Goal: Information Seeking & Learning: Learn about a topic

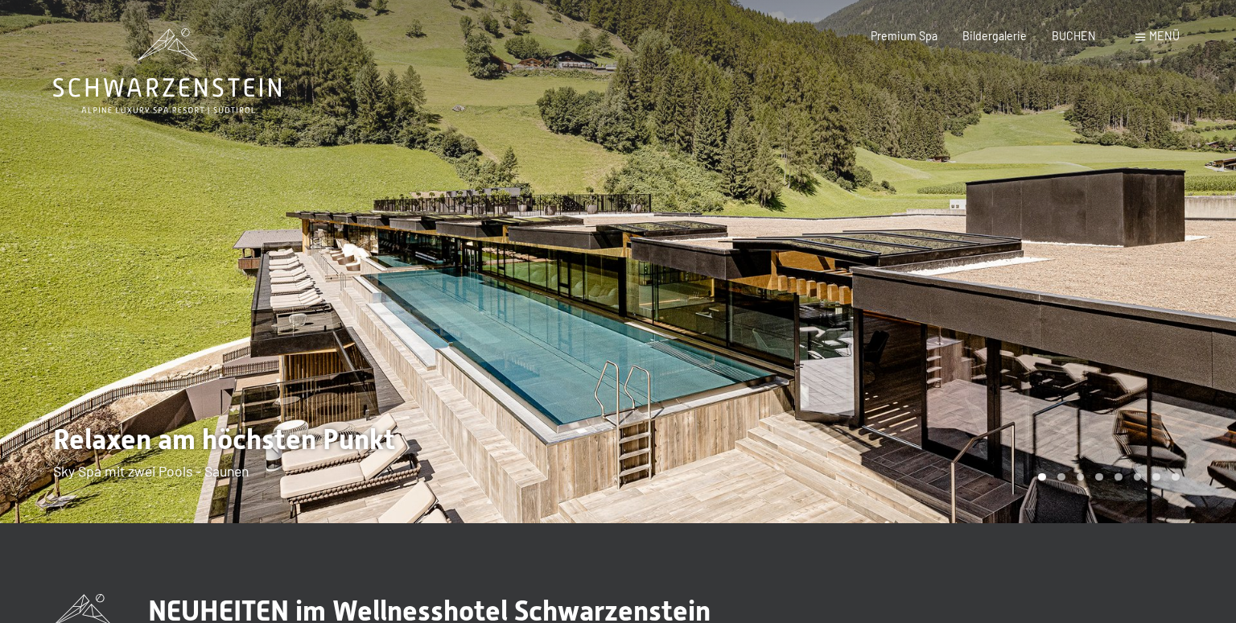
click at [233, 84] on icon at bounding box center [167, 87] width 228 height 19
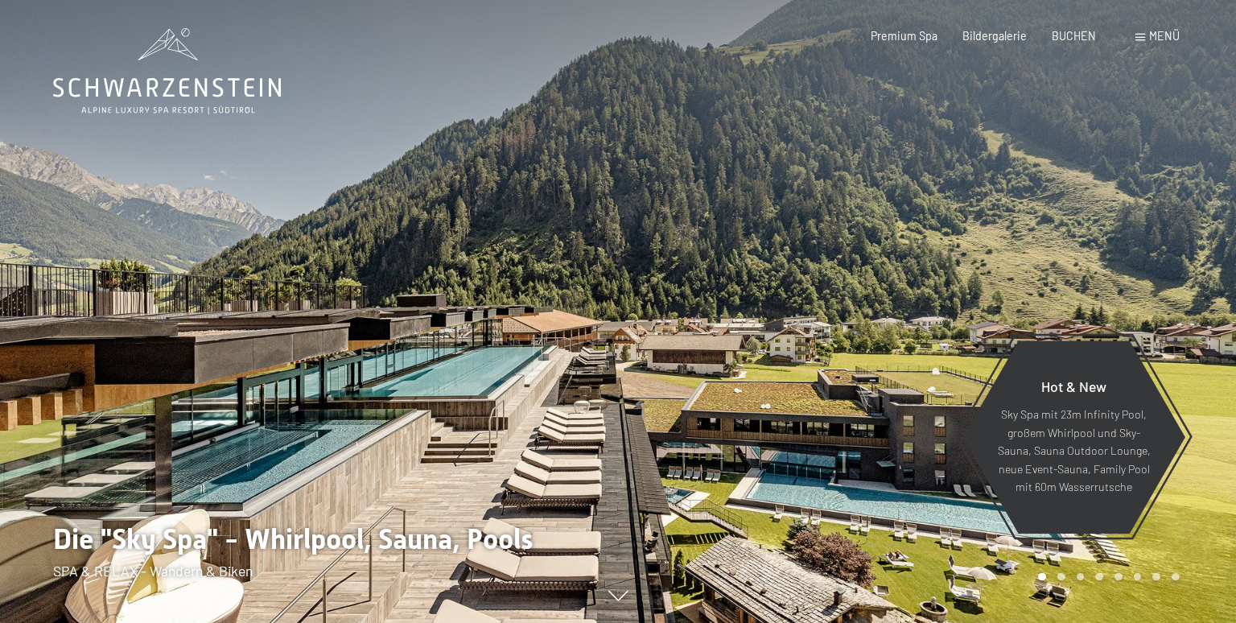
click at [1142, 37] on span at bounding box center [1141, 37] width 10 height 7
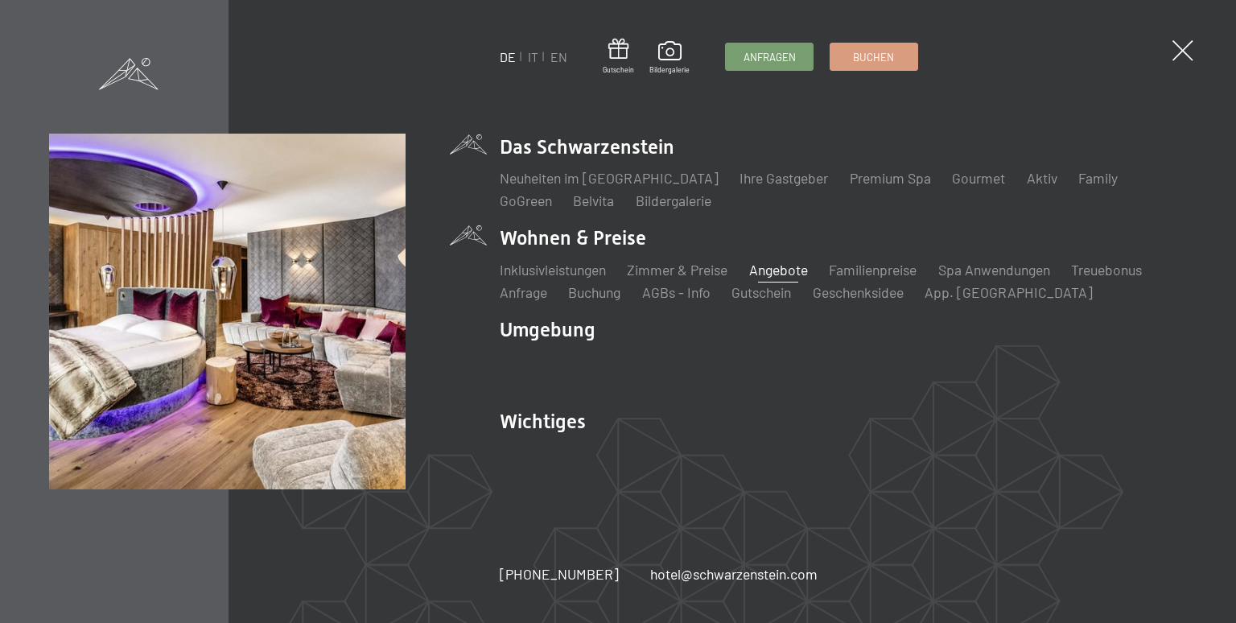
click at [780, 268] on link "Angebote" at bounding box center [778, 270] width 59 height 18
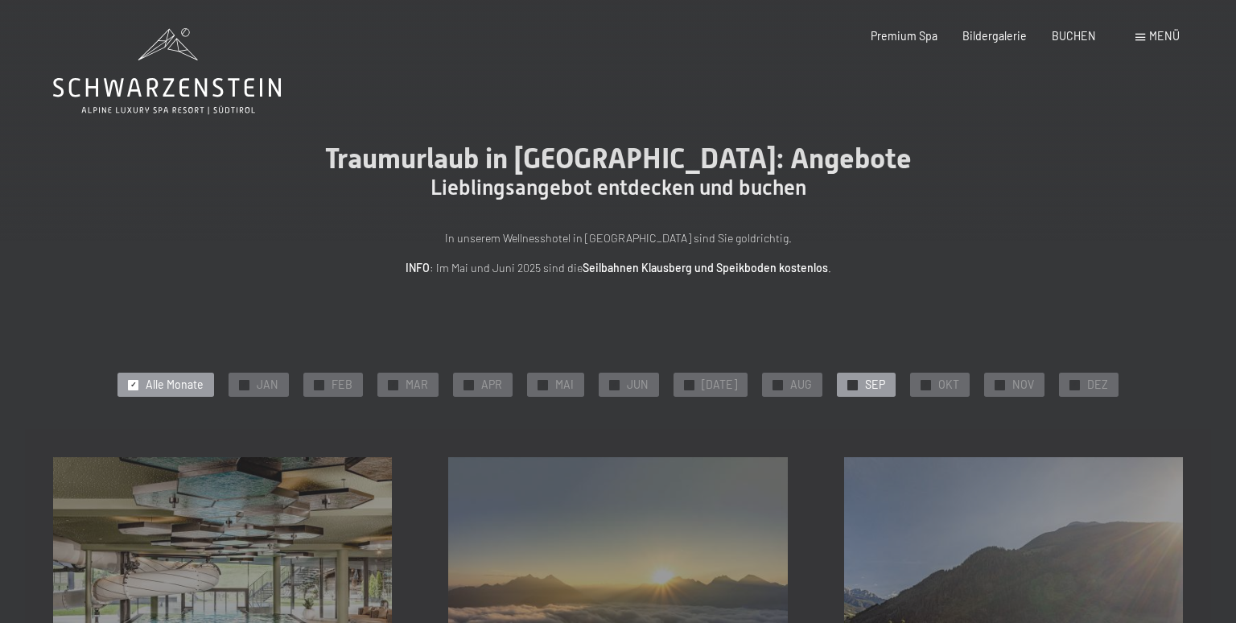
click at [865, 382] on span "SEP" at bounding box center [875, 385] width 20 height 16
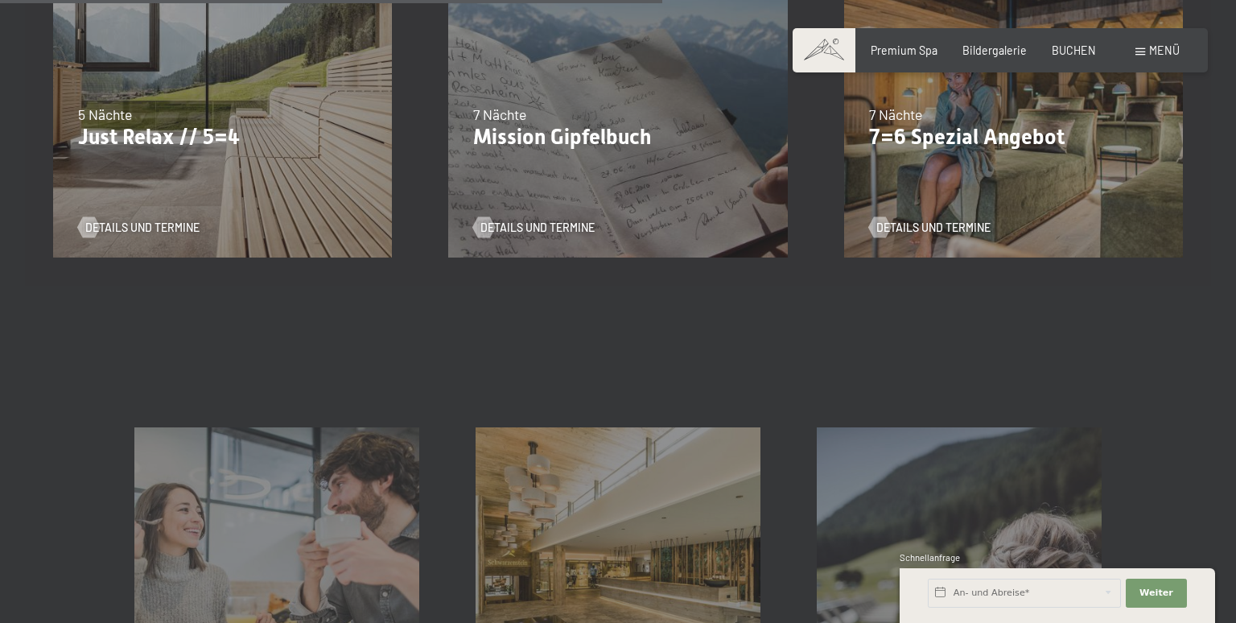
scroll to position [510, 0]
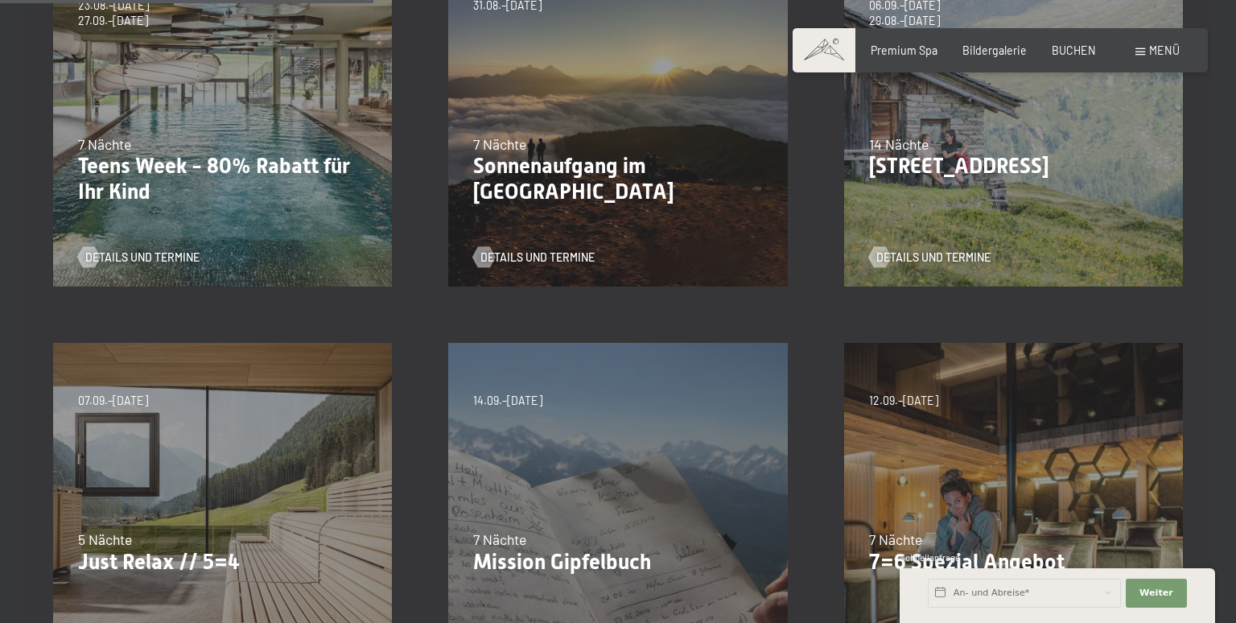
click at [1142, 45] on div "Menü" at bounding box center [1158, 51] width 44 height 16
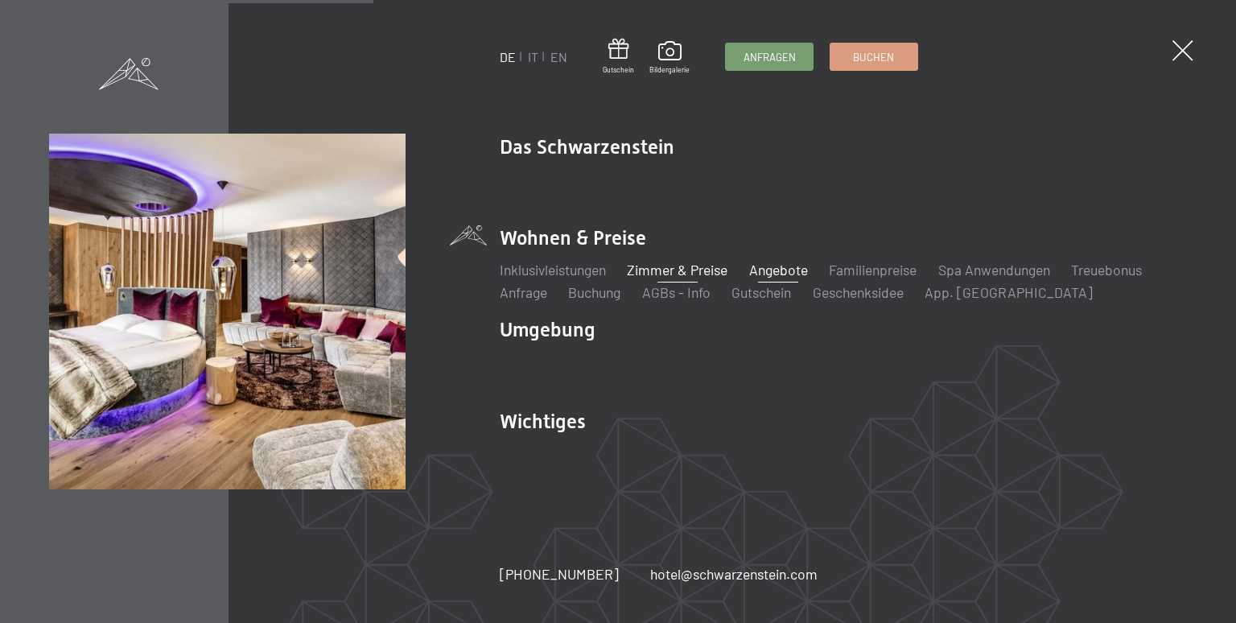
click at [688, 269] on link "Zimmer & Preise" at bounding box center [677, 270] width 101 height 18
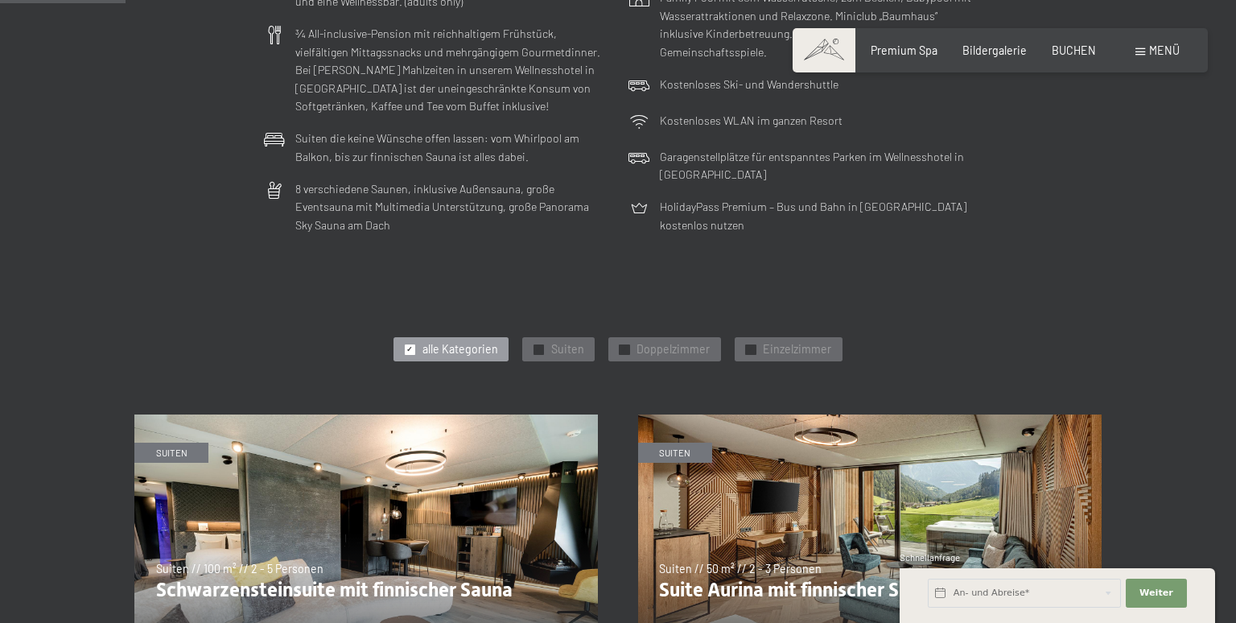
scroll to position [595, 0]
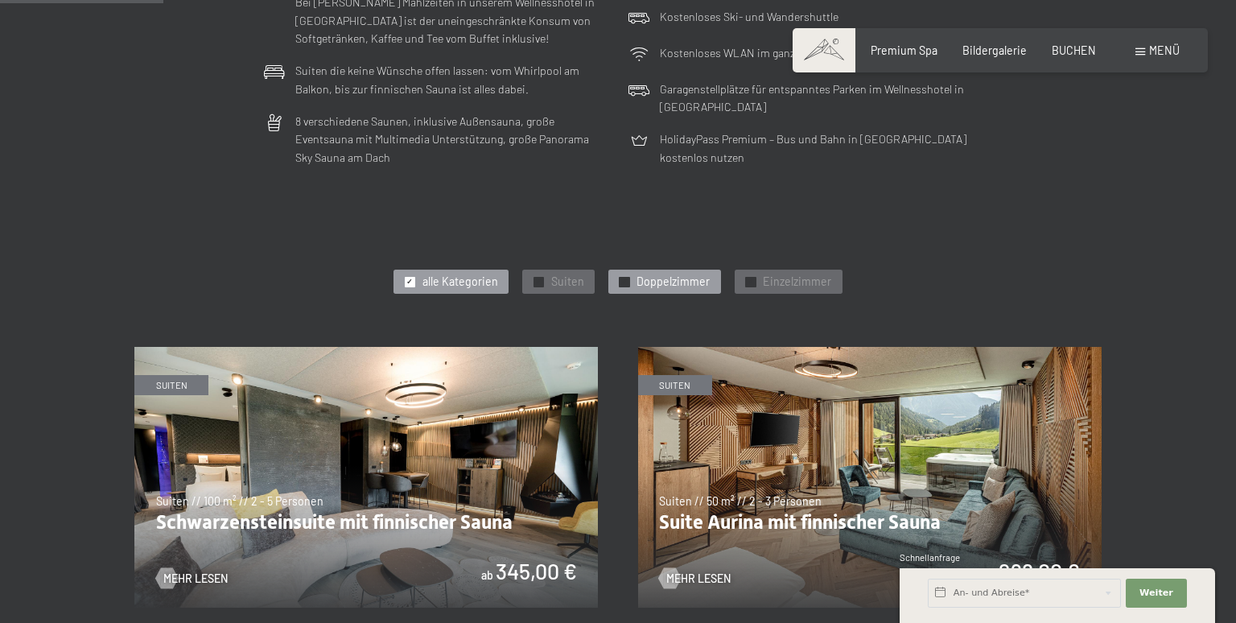
click at [679, 279] on span "Doppelzimmer" at bounding box center [673, 282] width 73 height 16
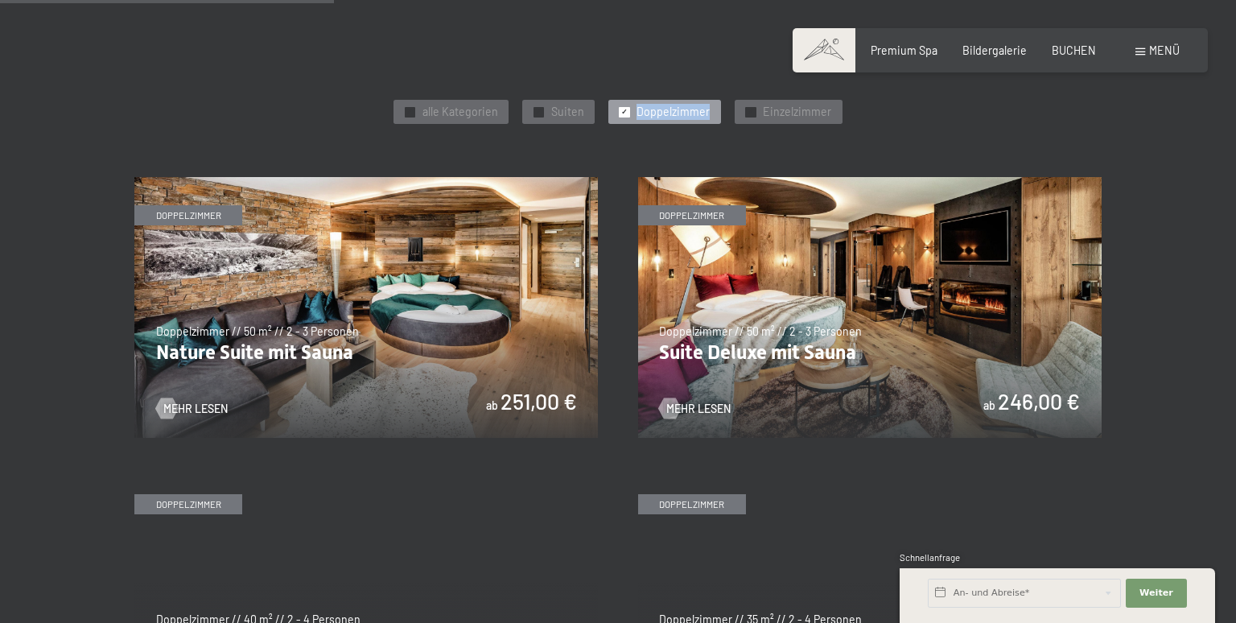
scroll to position [1020, 0]
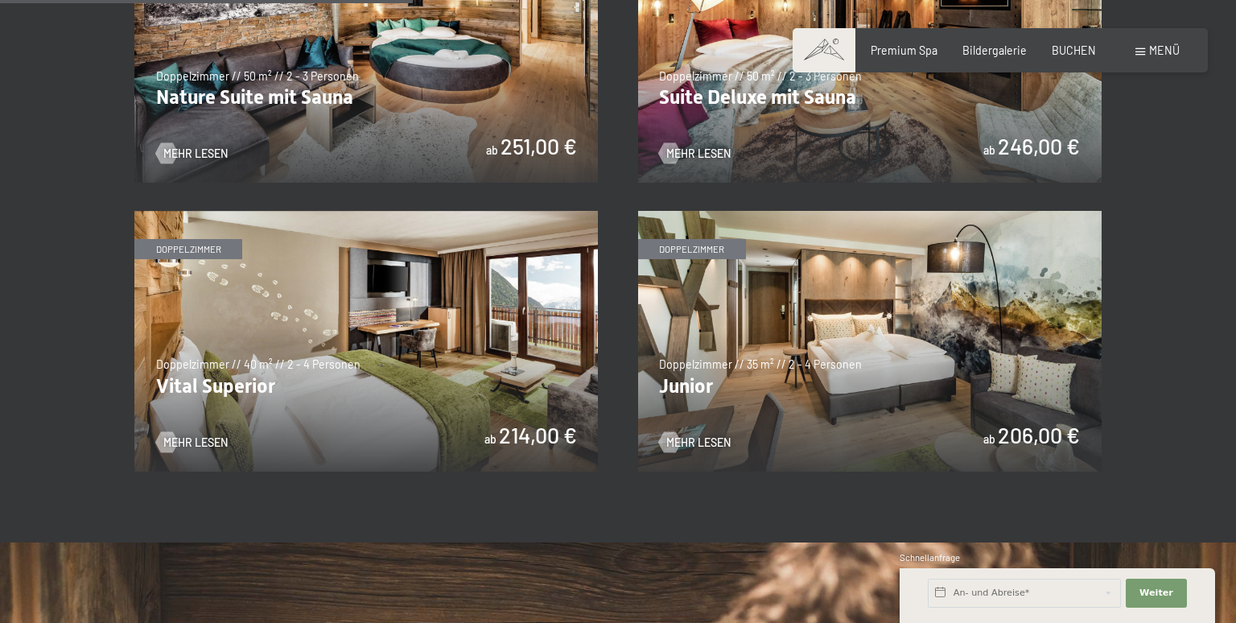
click at [967, 423] on img at bounding box center [870, 341] width 464 height 261
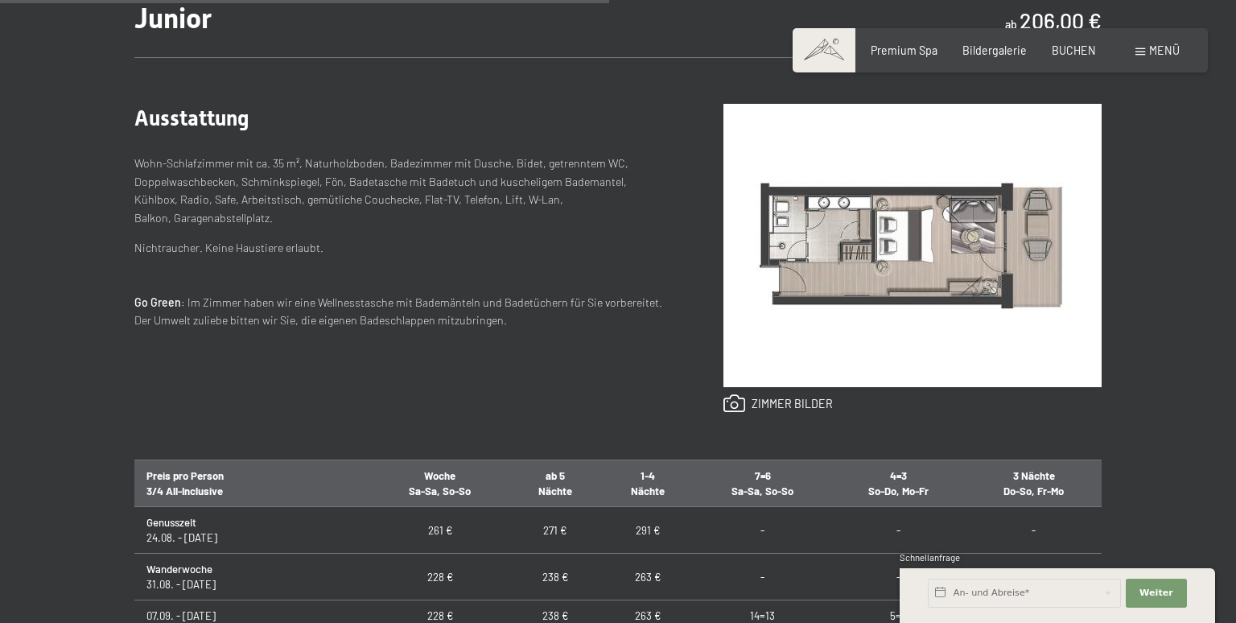
scroll to position [595, 0]
